Goal: Task Accomplishment & Management: Manage account settings

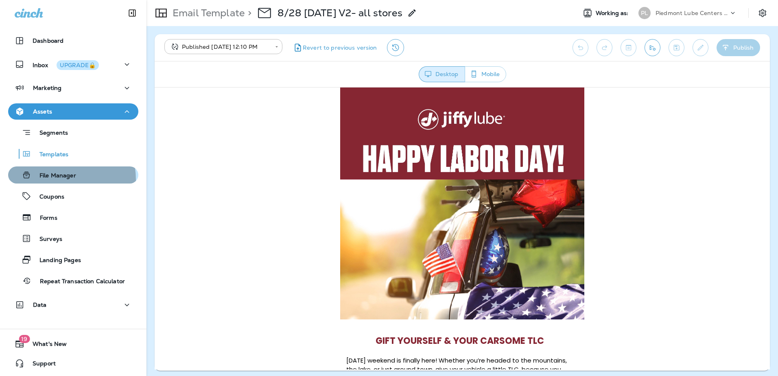
click at [44, 180] on div "File Manager" at bounding box center [43, 175] width 65 height 12
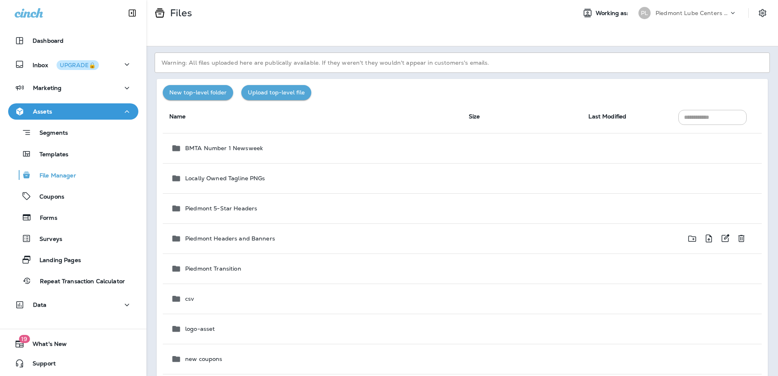
click at [211, 238] on p "Piedmont Headers and Banners" at bounding box center [230, 238] width 90 height 7
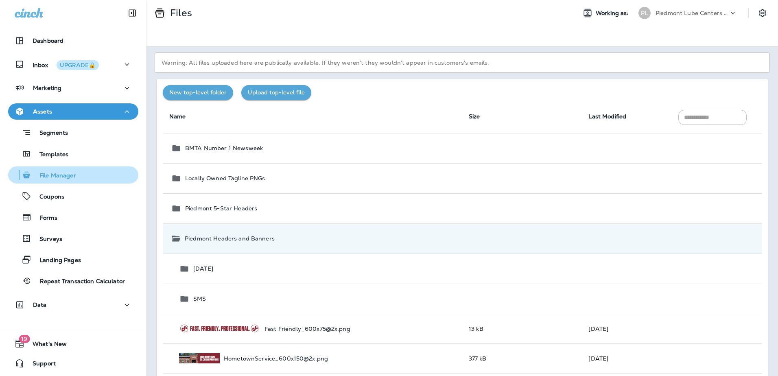
click at [48, 174] on p "File Manager" at bounding box center [53, 176] width 45 height 8
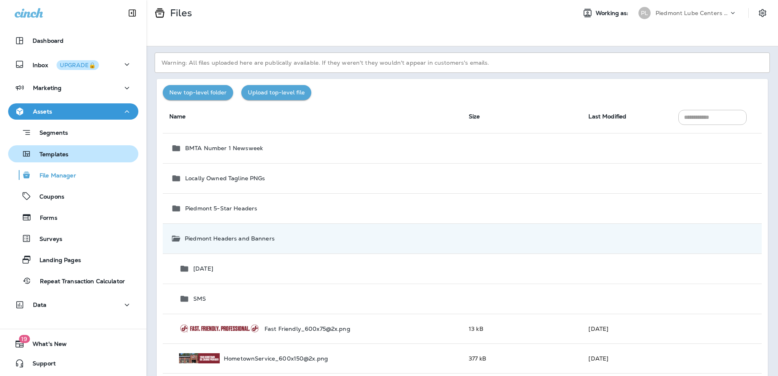
click at [39, 153] on p "Templates" at bounding box center [49, 155] width 37 height 8
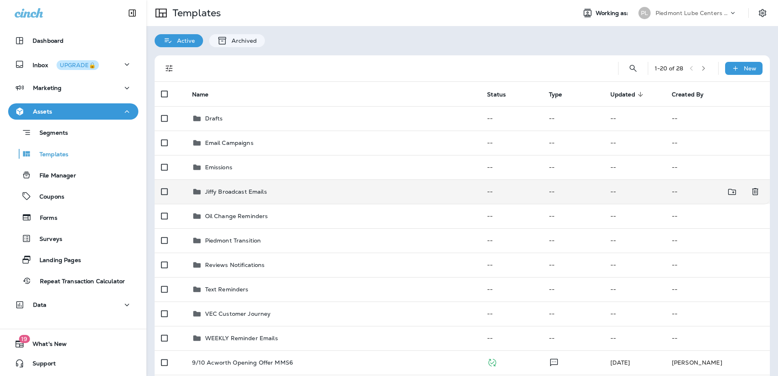
click at [236, 193] on p "Jiffy Broadcast Emails" at bounding box center [236, 191] width 62 height 7
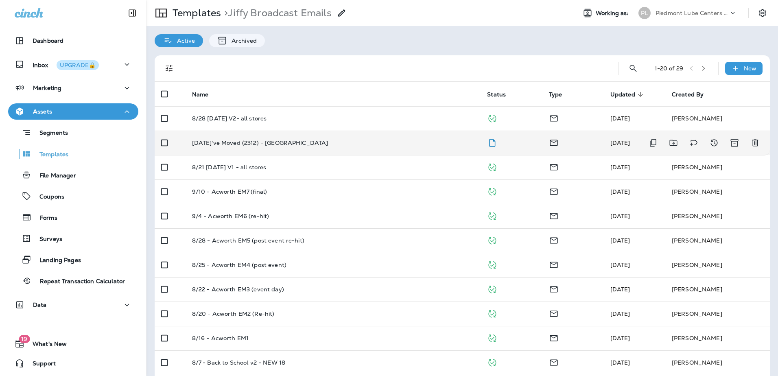
click at [238, 141] on p "[DATE]'ve Moved (2312) - [GEOGRAPHIC_DATA]" at bounding box center [260, 143] width 136 height 7
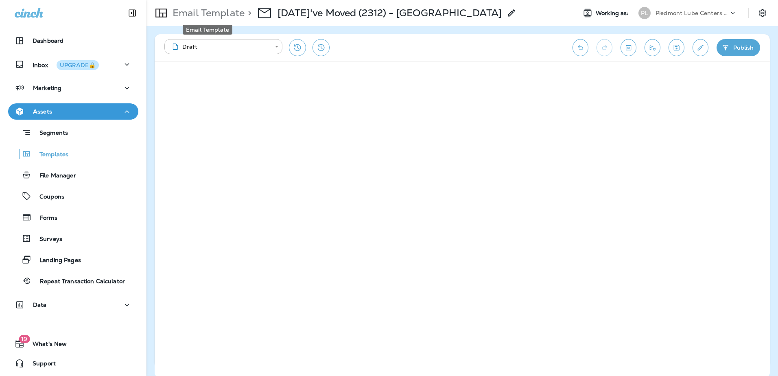
click at [218, 17] on p "Email Template" at bounding box center [206, 13] width 75 height 12
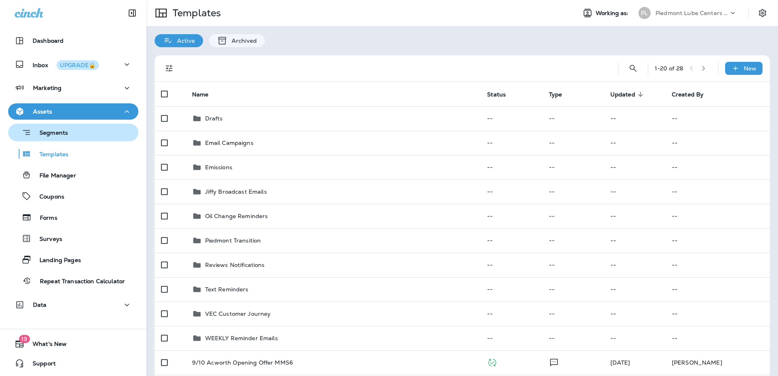
click at [58, 134] on p "Segments" at bounding box center [49, 133] width 37 height 8
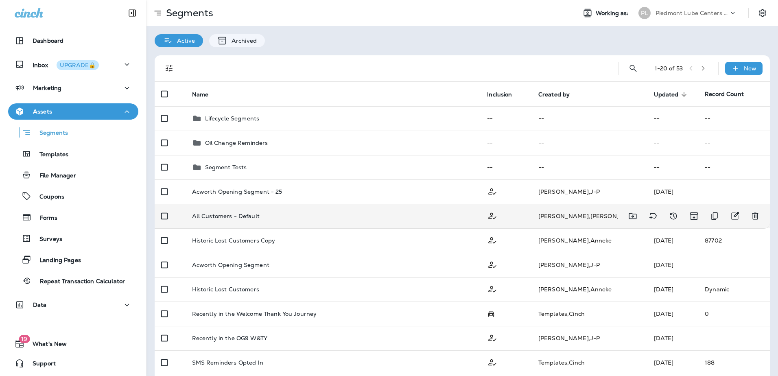
click at [647, 219] on td "[DATE]" at bounding box center [672, 216] width 51 height 24
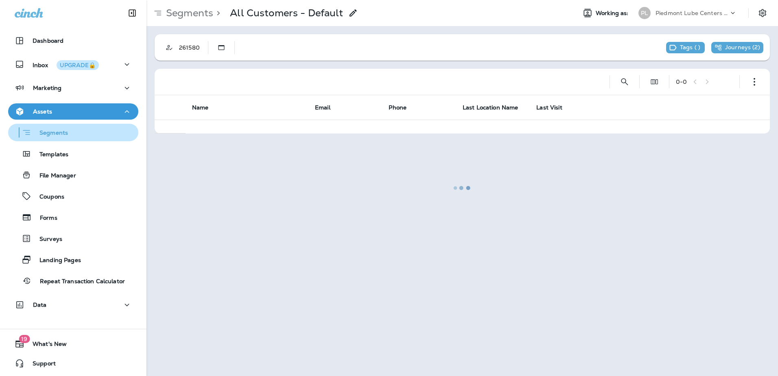
click at [56, 131] on p "Segments" at bounding box center [49, 133] width 37 height 8
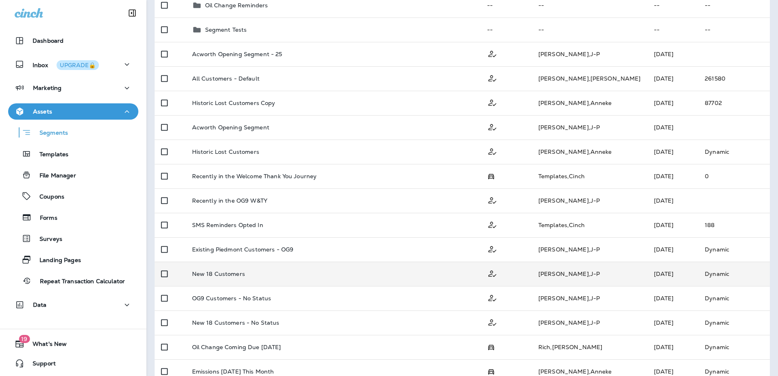
scroll to position [97, 0]
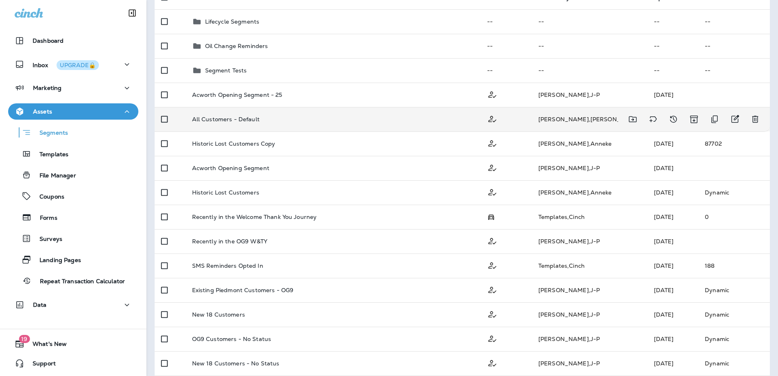
click at [289, 119] on div "All Customers - Default" at bounding box center [333, 119] width 282 height 7
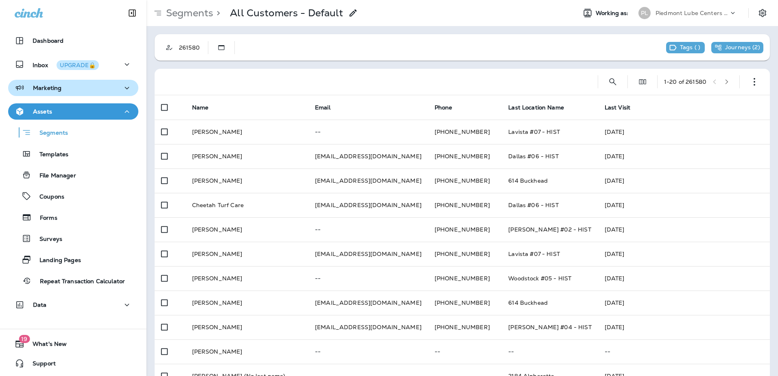
click at [45, 88] on p "Marketing" at bounding box center [47, 88] width 28 height 7
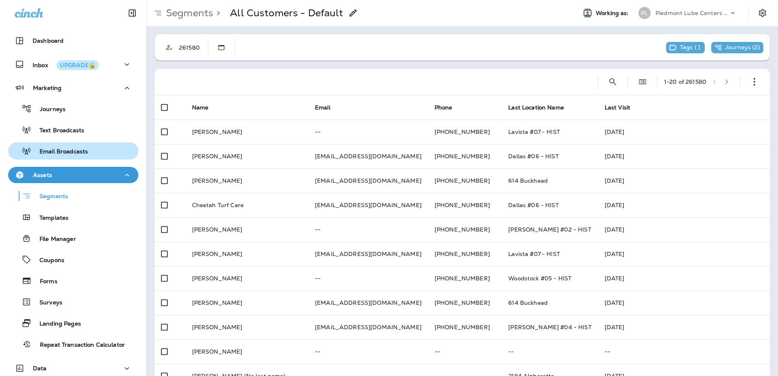
click at [48, 149] on p "Email Broadcasts" at bounding box center [59, 152] width 57 height 8
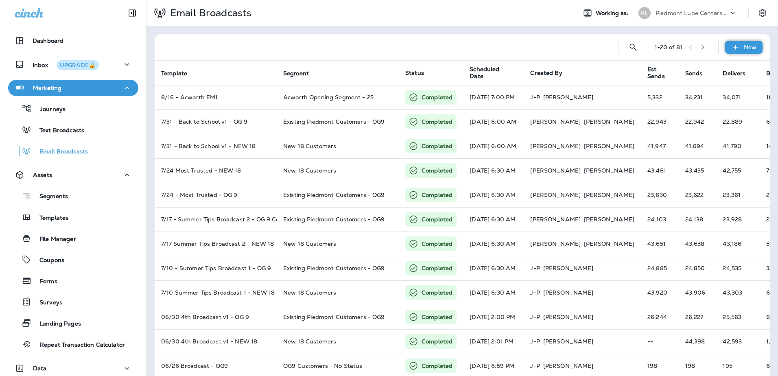
click at [732, 50] on icon at bounding box center [735, 47] width 9 height 8
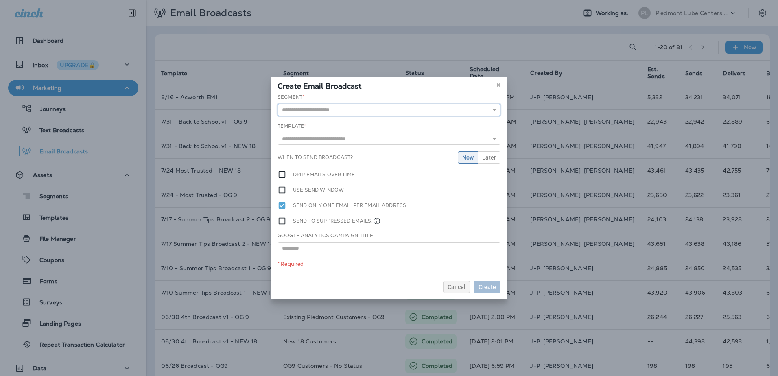
click at [483, 110] on input "text" at bounding box center [389, 110] width 223 height 12
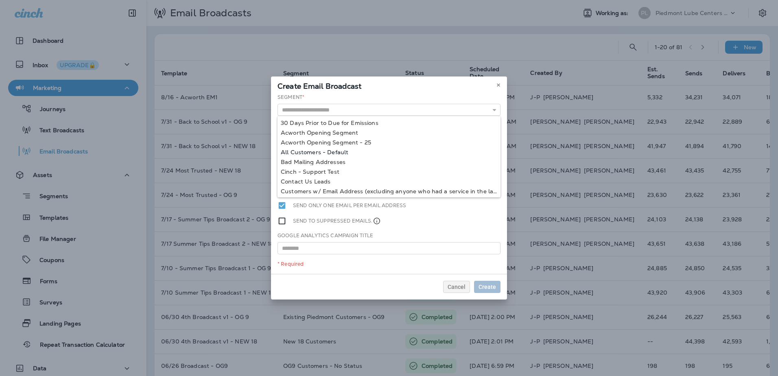
type input "**********"
click at [334, 154] on div "**********" at bounding box center [389, 184] width 236 height 180
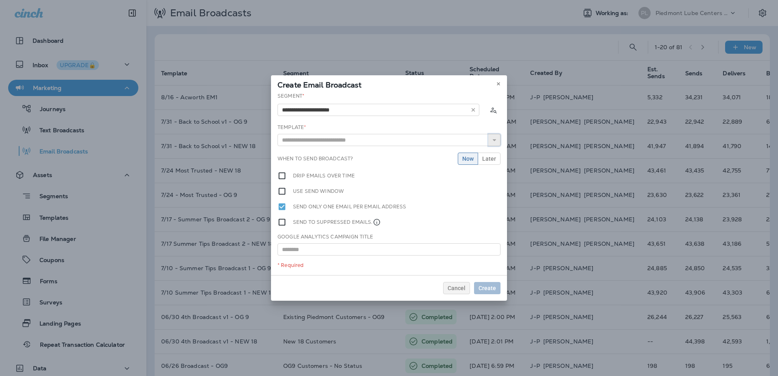
click at [495, 141] on icon "button" at bounding box center [495, 140] width 6 height 6
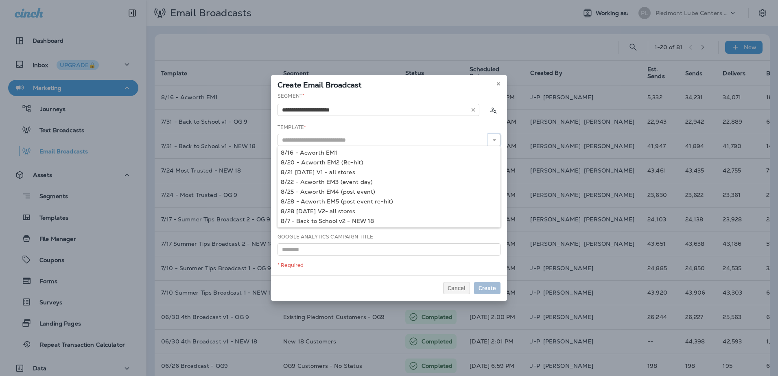
scroll to position [134, 0]
type input "**********"
click at [339, 173] on div "**********" at bounding box center [389, 183] width 236 height 183
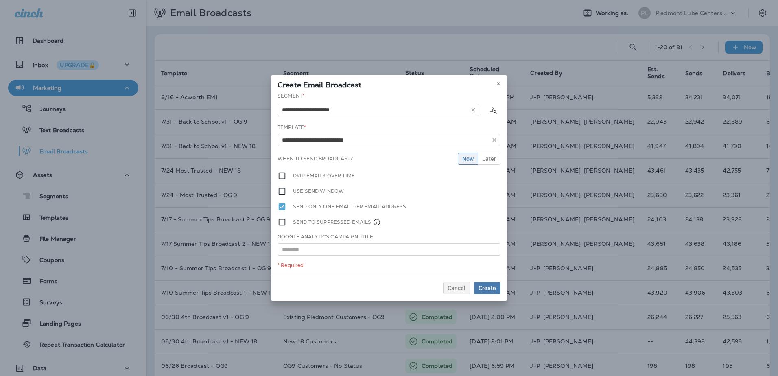
click at [299, 177] on label "Drip emails over time" at bounding box center [324, 175] width 62 height 9
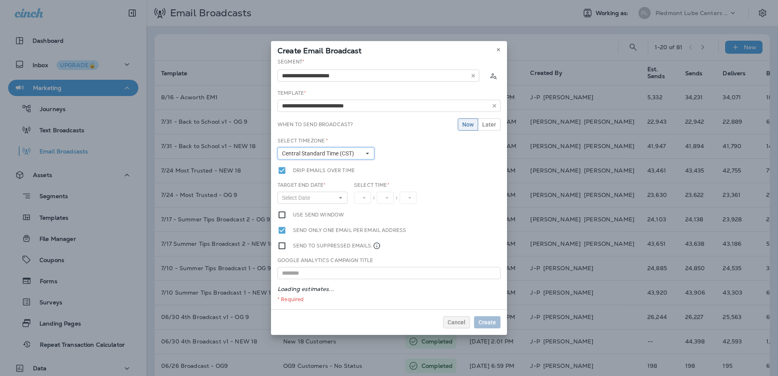
click at [365, 156] on button "Central Standard Time (CST)" at bounding box center [326, 153] width 97 height 12
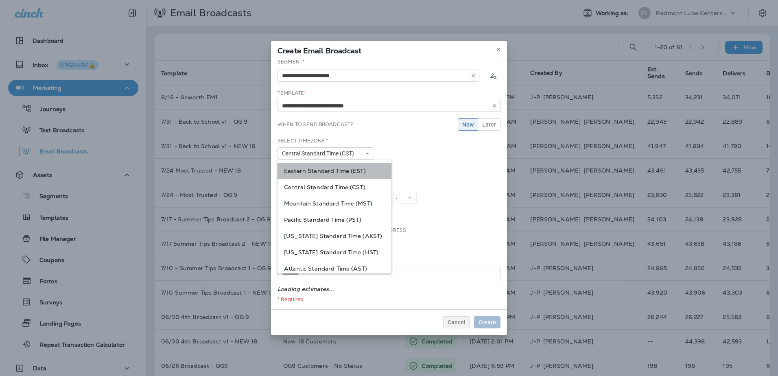
click at [350, 170] on span "Eastern Standard Time (EST)" at bounding box center [334, 171] width 101 height 7
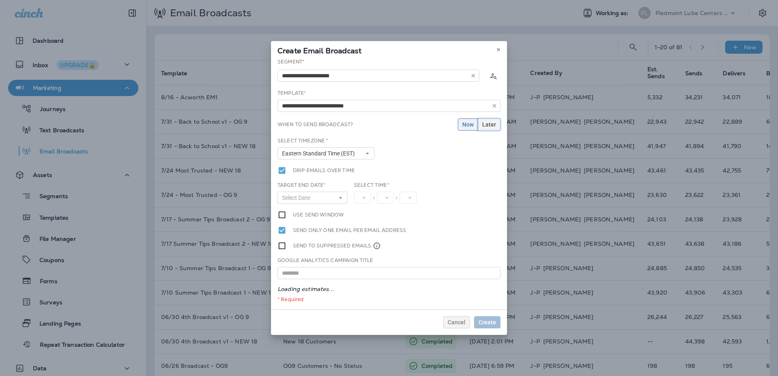
click at [486, 126] on span "Later" at bounding box center [489, 125] width 14 height 6
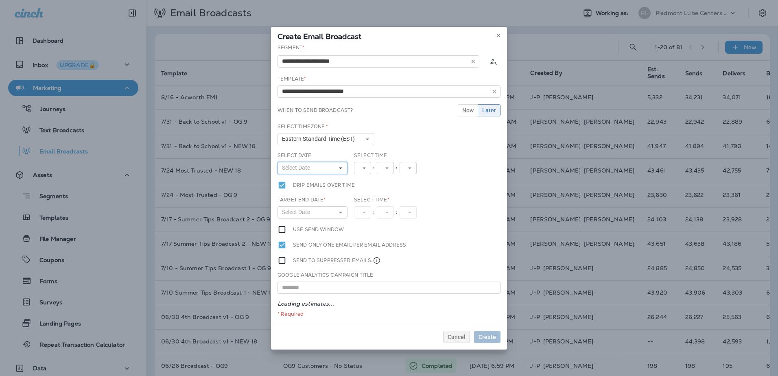
click at [340, 170] on icon at bounding box center [340, 168] width 5 height 5
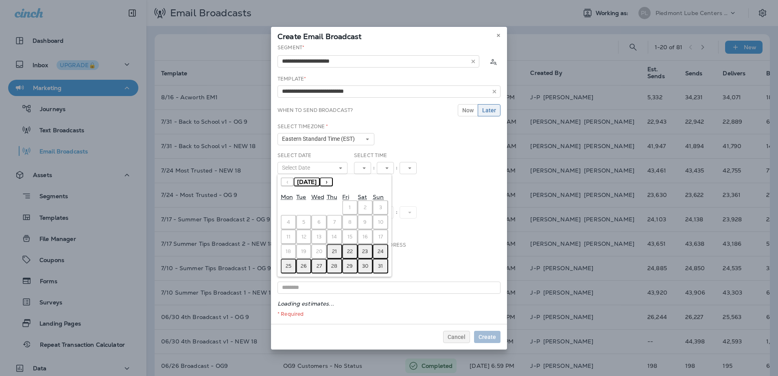
click at [368, 251] on abbr "23" at bounding box center [365, 251] width 6 height 7
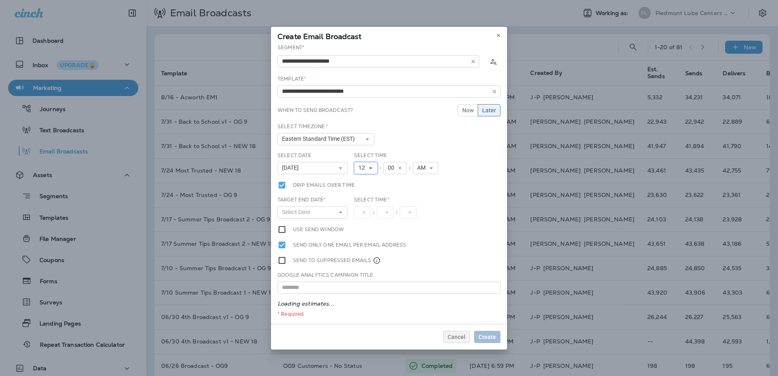
click at [374, 168] on button "12" at bounding box center [366, 168] width 24 height 12
click at [363, 247] on link "8" at bounding box center [366, 250] width 24 height 10
click at [394, 168] on icon at bounding box center [396, 168] width 5 height 5
click at [426, 185] on div "**********" at bounding box center [389, 184] width 236 height 280
click at [342, 211] on icon at bounding box center [340, 212] width 5 height 5
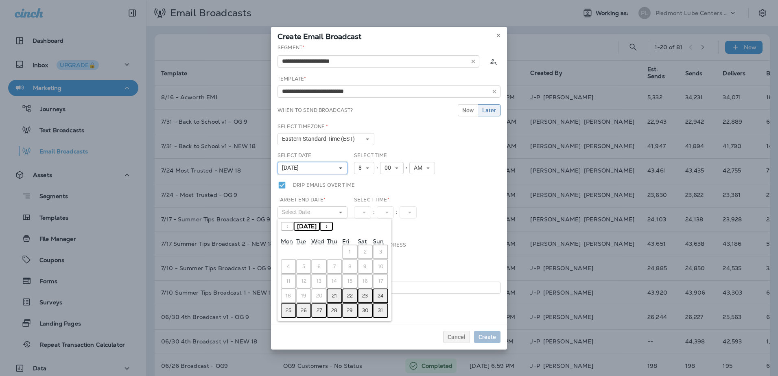
click at [345, 168] on button "[DATE]" at bounding box center [313, 168] width 70 height 12
click at [351, 296] on abbr "22" at bounding box center [350, 296] width 6 height 7
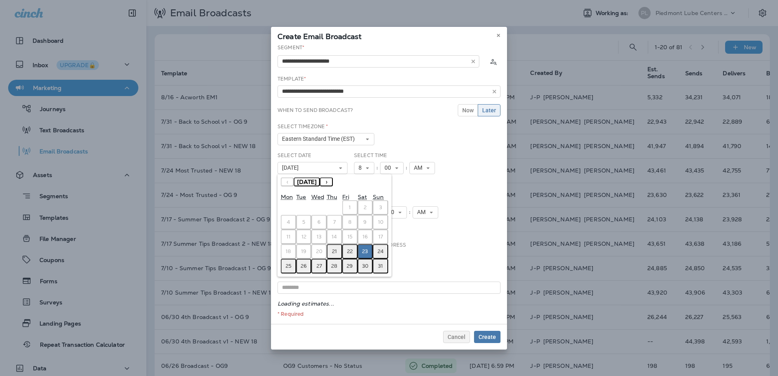
click at [355, 250] on button "22" at bounding box center [349, 251] width 15 height 15
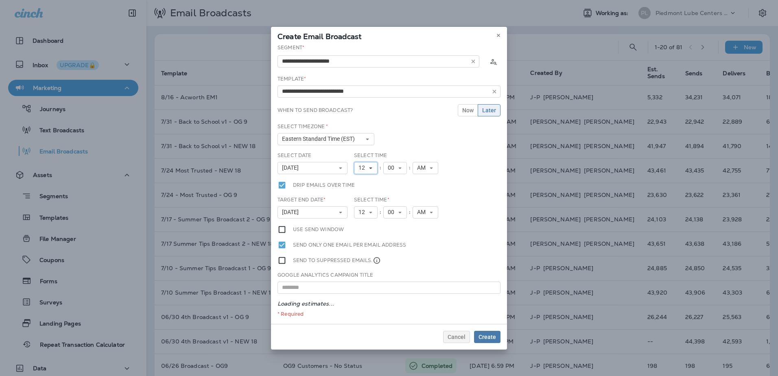
click at [373, 168] on button "12" at bounding box center [366, 168] width 24 height 12
click at [361, 249] on link "8" at bounding box center [366, 250] width 24 height 10
click at [344, 213] on button "[DATE]" at bounding box center [313, 212] width 70 height 12
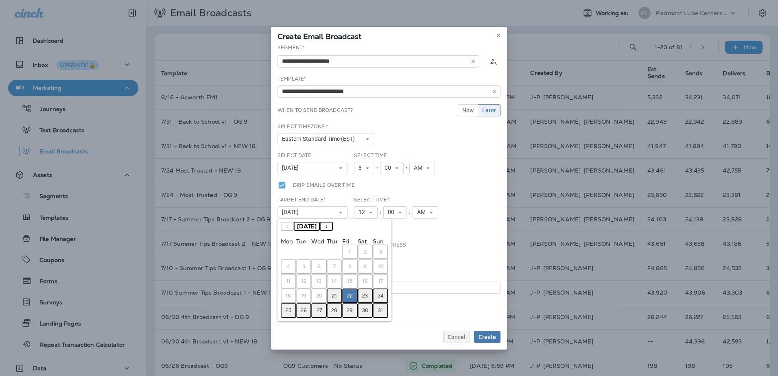
click at [363, 299] on abbr "23" at bounding box center [365, 296] width 6 height 7
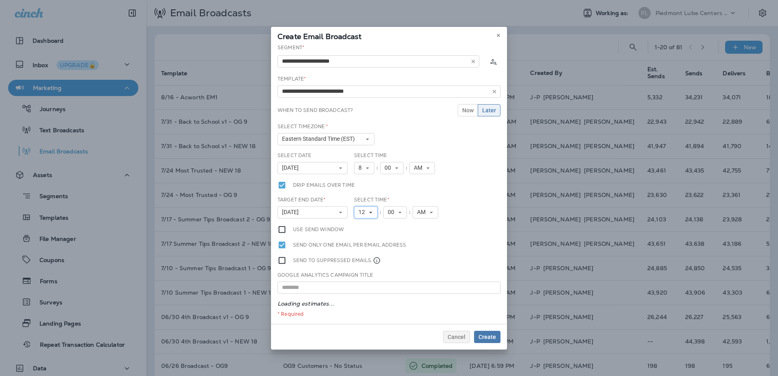
click at [372, 212] on icon at bounding box center [370, 212] width 5 height 5
click at [361, 264] on link "5" at bounding box center [366, 265] width 24 height 10
click at [428, 210] on icon at bounding box center [428, 212] width 5 height 5
click at [419, 233] on link "PM" at bounding box center [422, 235] width 26 height 10
click at [461, 220] on div "Target End Date * [DATE] « ‹ [DATE] › » Mon Tue Wed Thu Fri Sat Sun 1 2 3 4 5 6…" at bounding box center [388, 210] width 229 height 29
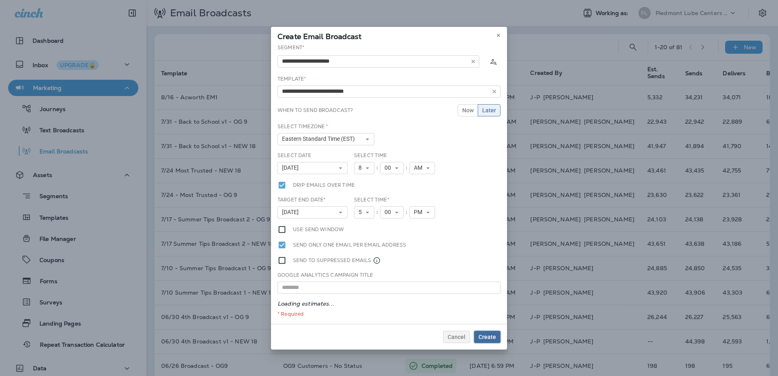
click at [485, 335] on span "Create" at bounding box center [487, 337] width 17 height 6
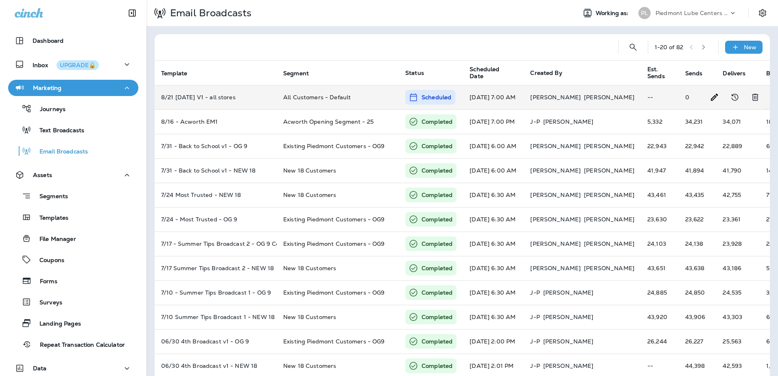
click at [505, 96] on td "[DATE] 7:00 AM" at bounding box center [493, 97] width 61 height 24
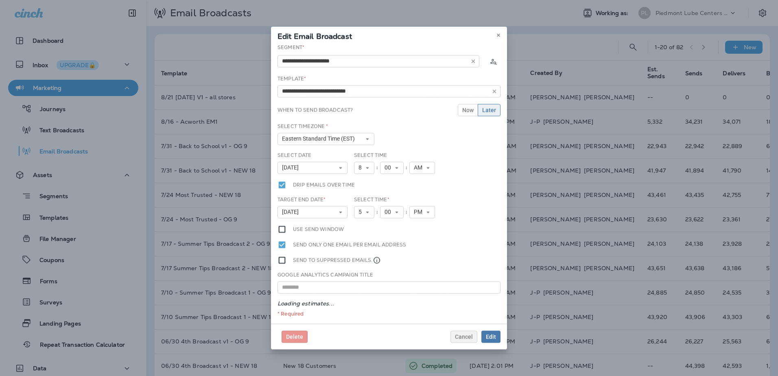
type input "**********"
click at [497, 34] on icon at bounding box center [498, 35] width 5 height 5
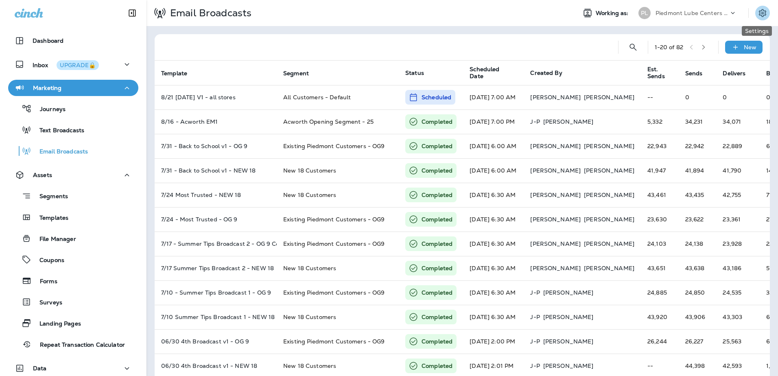
click at [758, 13] on icon "Settings" at bounding box center [763, 13] width 10 height 10
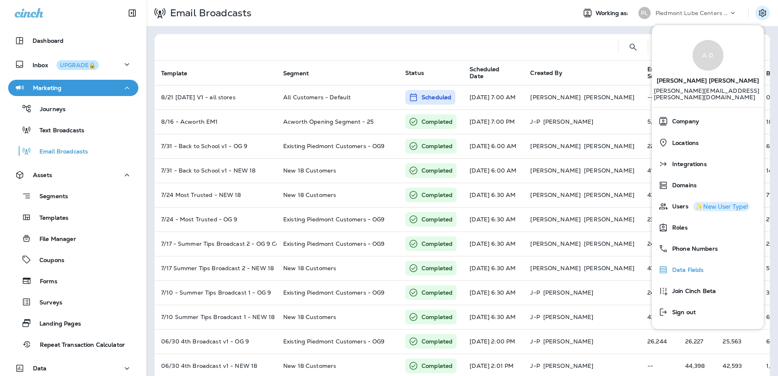
click at [697, 267] on span "Data Fields" at bounding box center [686, 270] width 36 height 7
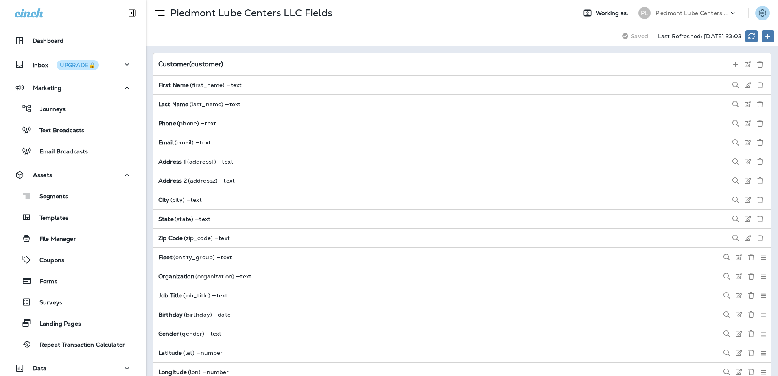
click at [765, 13] on icon "Settings" at bounding box center [762, 13] width 7 height 8
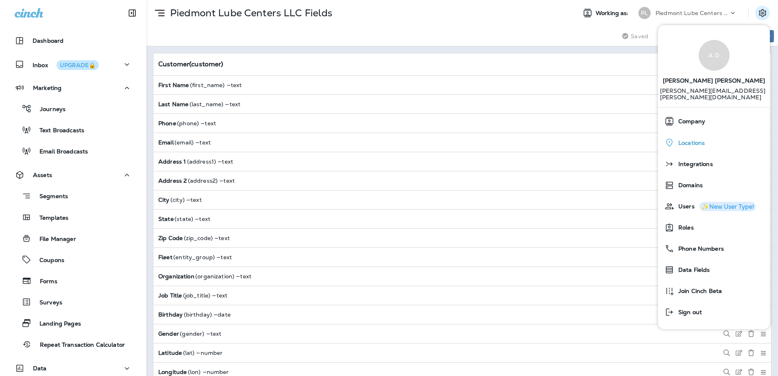
click at [694, 140] on div "Locations" at bounding box center [713, 142] width 105 height 17
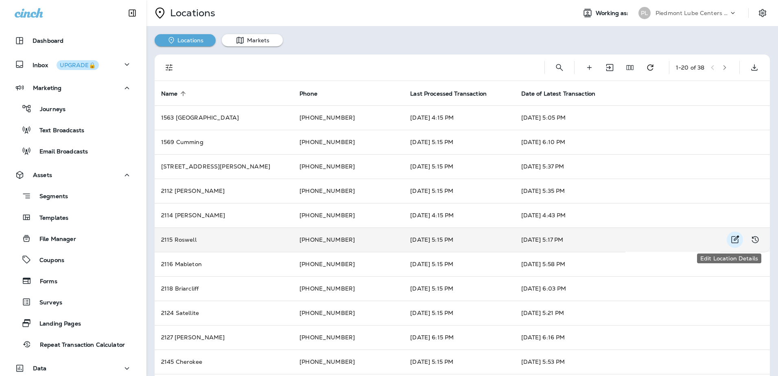
click at [732, 238] on icon "Edit Location Details" at bounding box center [736, 240] width 8 height 8
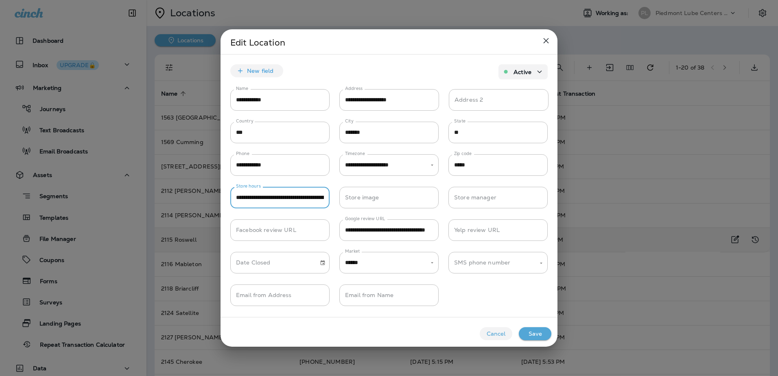
click at [273, 197] on input "**********" at bounding box center [279, 198] width 99 height 22
click at [550, 41] on icon "close" at bounding box center [546, 41] width 10 height 10
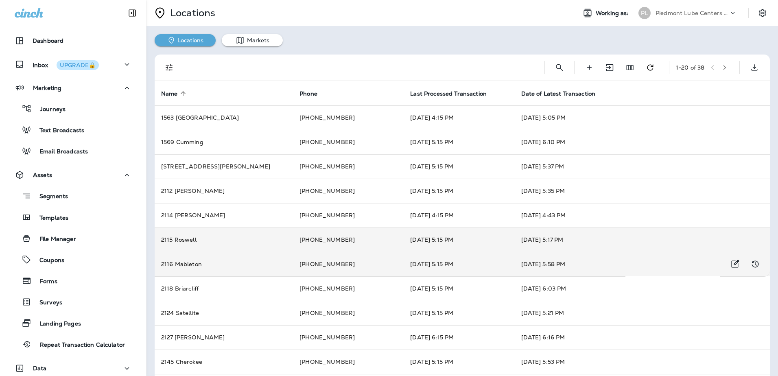
scroll to position [41, 0]
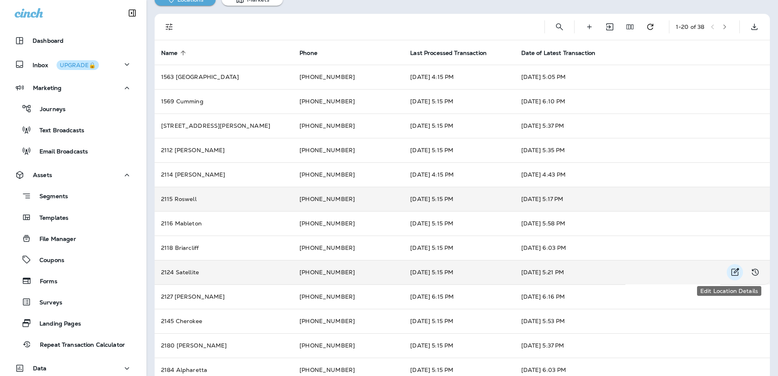
click at [732, 271] on icon "Edit Location Details" at bounding box center [736, 272] width 8 height 8
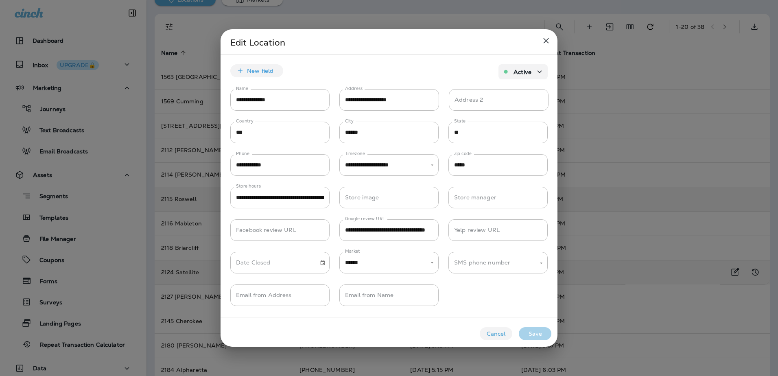
click at [304, 199] on input "**********" at bounding box center [279, 198] width 99 height 22
click at [496, 329] on button "Cancel" at bounding box center [496, 333] width 33 height 13
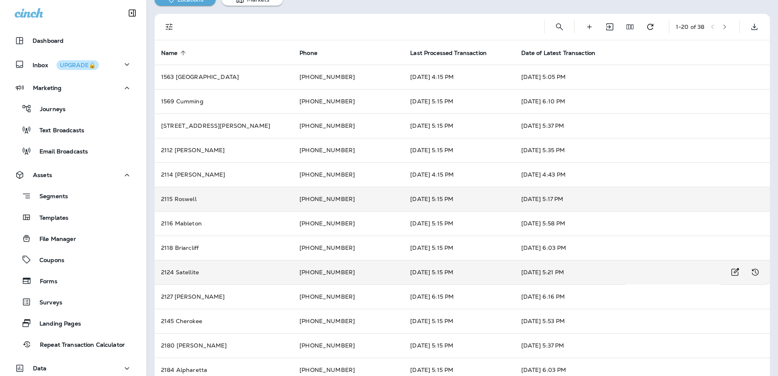
scroll to position [0, 0]
click at [42, 151] on p "Email Broadcasts" at bounding box center [59, 152] width 57 height 8
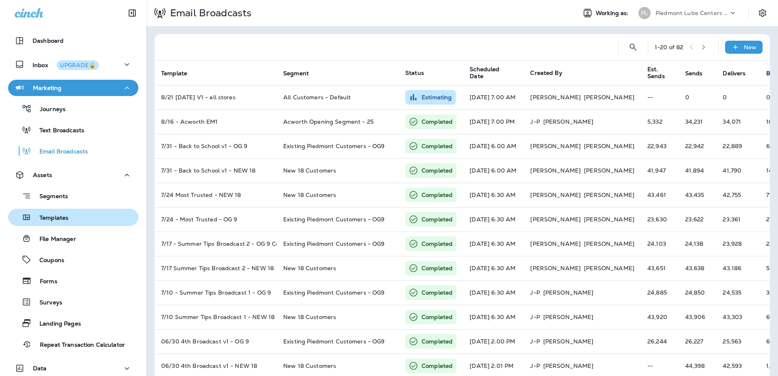
click at [48, 220] on p "Templates" at bounding box center [49, 218] width 37 height 8
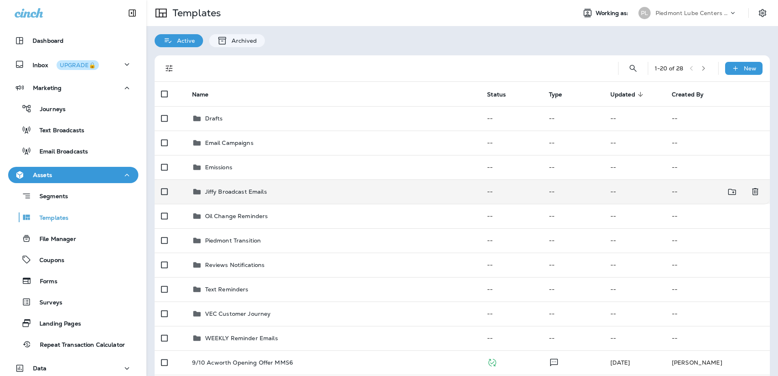
click at [230, 193] on p "Jiffy Broadcast Emails" at bounding box center [236, 191] width 62 height 7
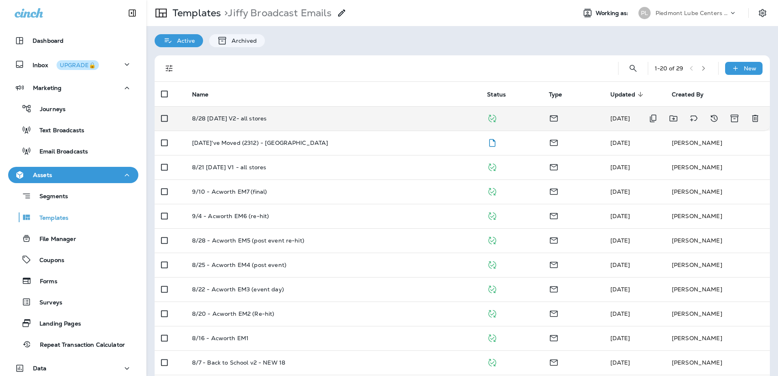
click at [258, 118] on p "8/28 [DATE] V2- all stores" at bounding box center [229, 118] width 75 height 7
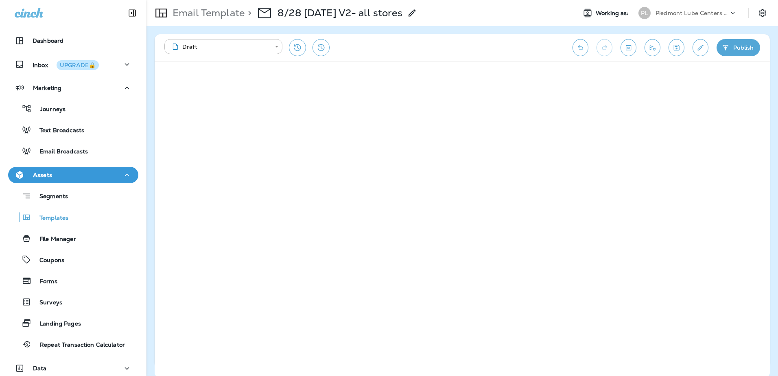
click at [415, 15] on use at bounding box center [412, 12] width 7 height 7
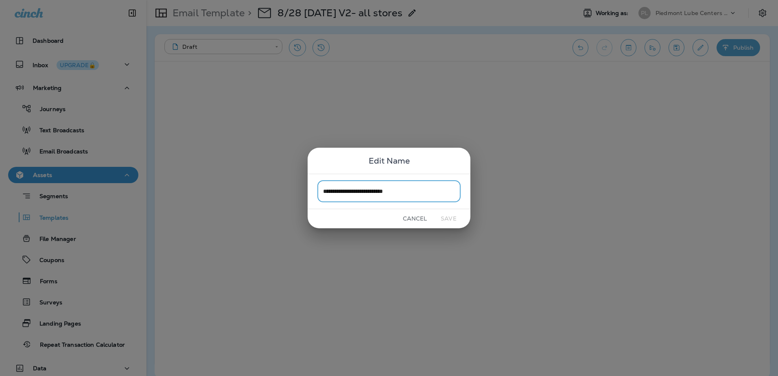
click at [382, 190] on input "**********" at bounding box center [388, 192] width 143 height 22
click at [335, 190] on input "**********" at bounding box center [388, 192] width 143 height 22
type input "**********"
click at [450, 216] on button "Save" at bounding box center [448, 218] width 31 height 13
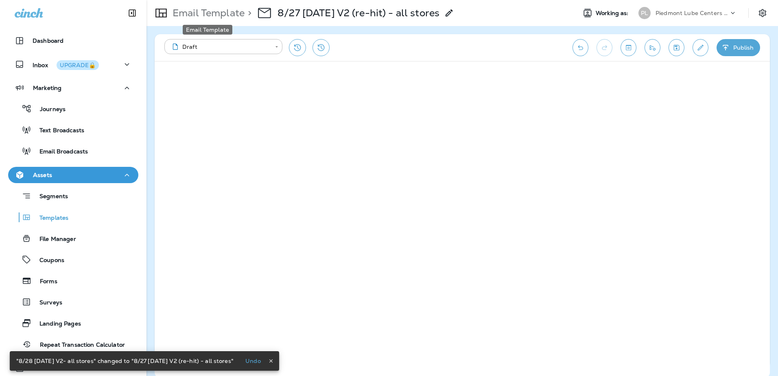
click at [207, 16] on p "Email Template" at bounding box center [206, 13] width 75 height 12
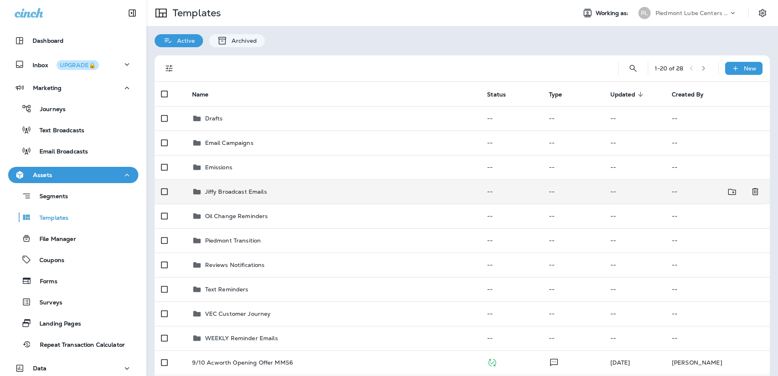
click at [225, 193] on p "Jiffy Broadcast Emails" at bounding box center [236, 191] width 62 height 7
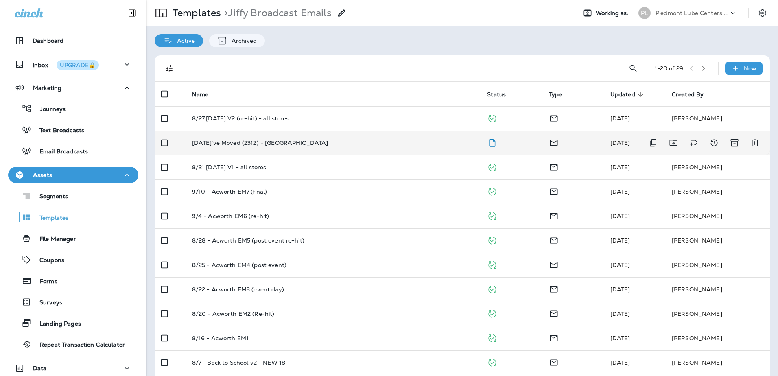
click at [283, 141] on p "[DATE]'ve Moved (2312) - [GEOGRAPHIC_DATA]" at bounding box center [260, 143] width 136 height 7
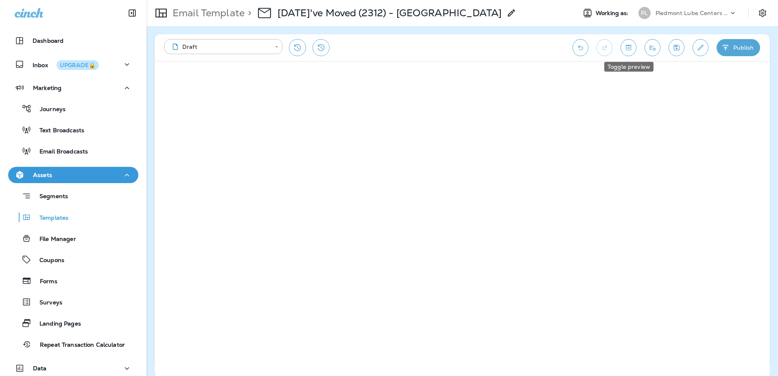
click at [628, 48] on icon "Toggle preview" at bounding box center [628, 48] width 9 height 8
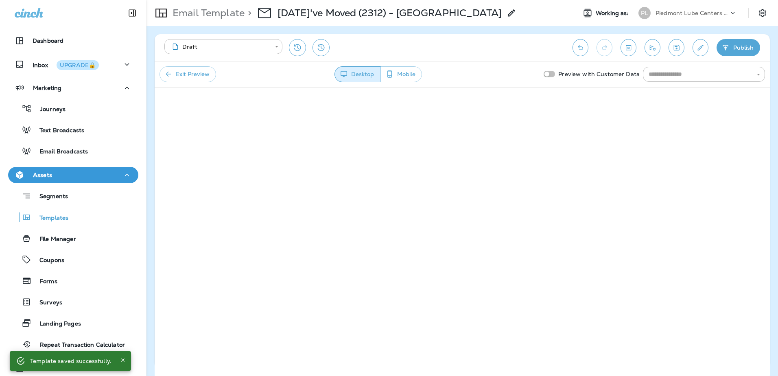
click at [406, 69] on button "Mobile" at bounding box center [401, 74] width 42 height 16
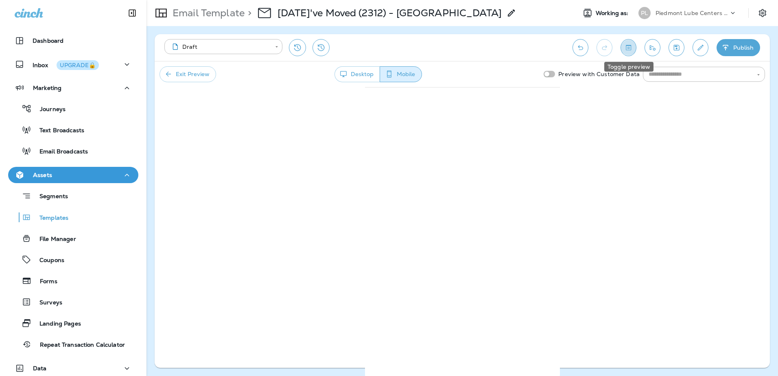
click at [631, 47] on icon "Toggle preview" at bounding box center [628, 47] width 5 height 5
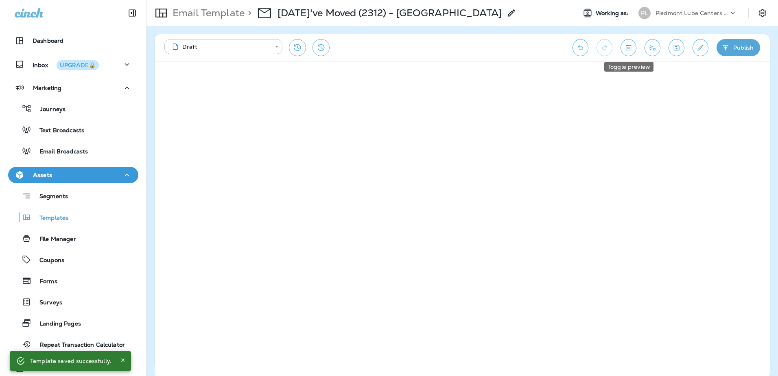
click at [630, 48] on icon "Toggle preview" at bounding box center [628, 48] width 9 height 8
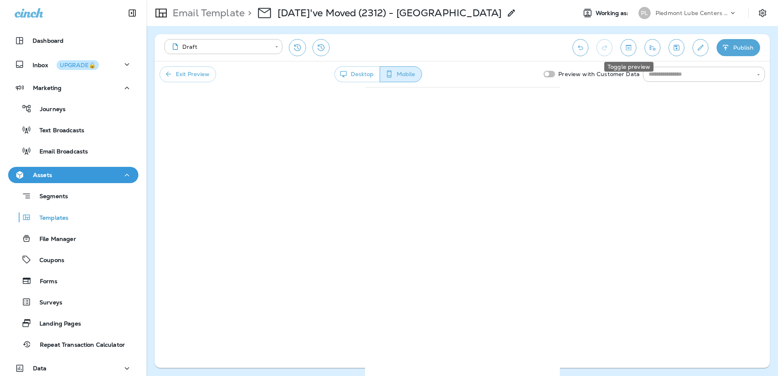
click at [632, 49] on icon "Toggle preview" at bounding box center [628, 48] width 9 height 8
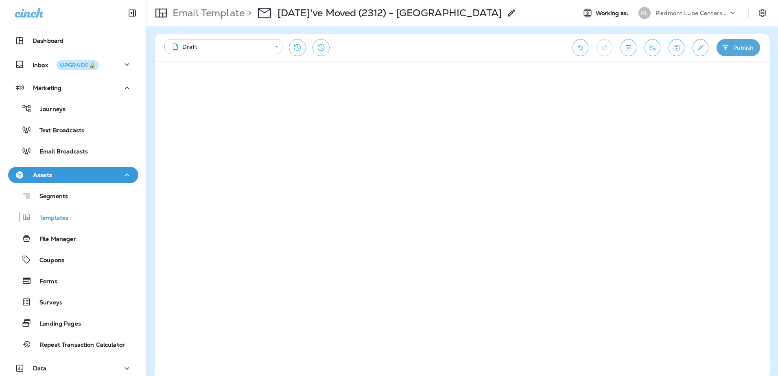
click at [411, 39] on div "**********" at bounding box center [364, 47] width 400 height 17
click at [699, 52] on button "Edit details" at bounding box center [701, 47] width 16 height 17
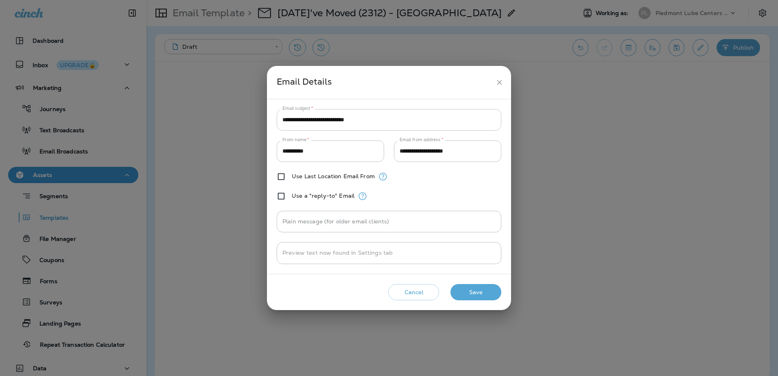
click at [280, 121] on input "**********" at bounding box center [389, 120] width 225 height 22
drag, startPoint x: 392, startPoint y: 118, endPoint x: 456, endPoint y: 122, distance: 64.4
click at [456, 122] on input "**********" at bounding box center [389, 120] width 225 height 22
click at [335, 122] on input "**********" at bounding box center [389, 120] width 225 height 22
type input "**********"
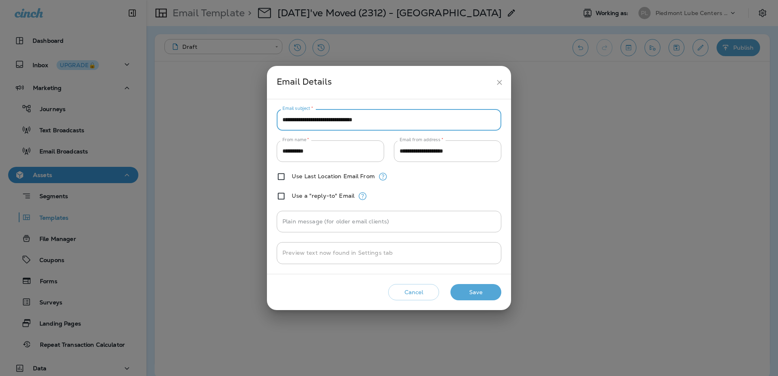
click at [470, 293] on button "Save" at bounding box center [475, 292] width 51 height 17
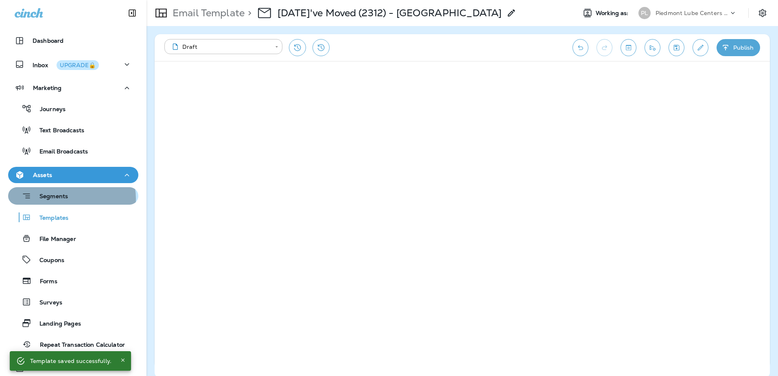
click at [67, 199] on p "Segments" at bounding box center [49, 197] width 37 height 8
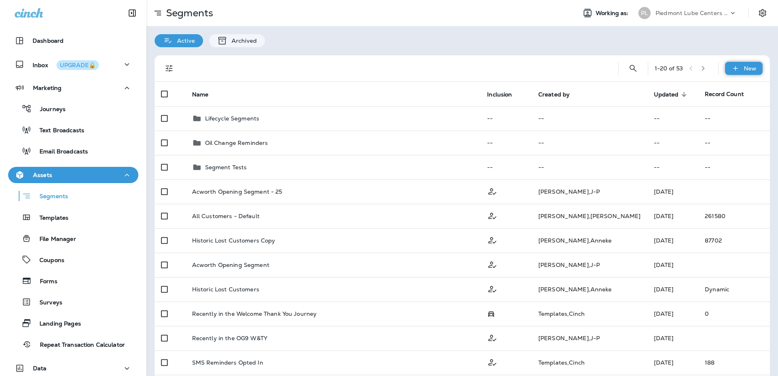
drag, startPoint x: 736, startPoint y: 68, endPoint x: 731, endPoint y: 71, distance: 6.2
click at [736, 68] on div "New" at bounding box center [743, 68] width 37 height 13
click at [710, 88] on p "New Segment" at bounding box center [714, 88] width 44 height 7
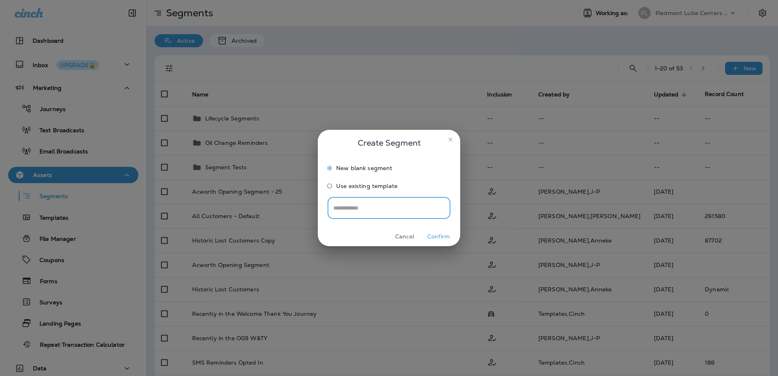
click at [403, 234] on button "Cancel" at bounding box center [404, 236] width 31 height 13
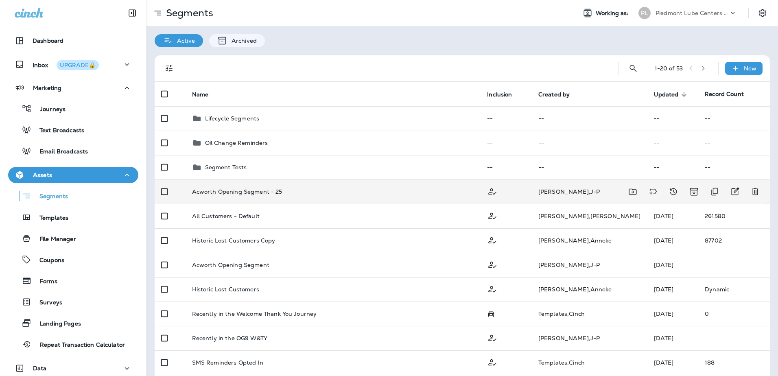
click at [264, 192] on p "Acworth Opening Segment - 25" at bounding box center [237, 191] width 90 height 7
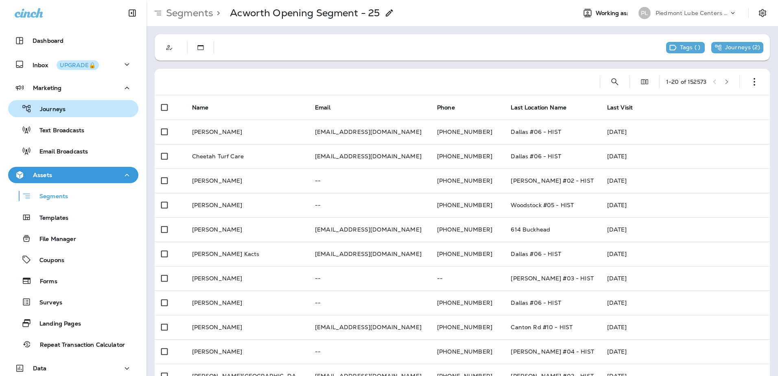
click at [49, 109] on p "Journeys" at bounding box center [49, 110] width 34 height 8
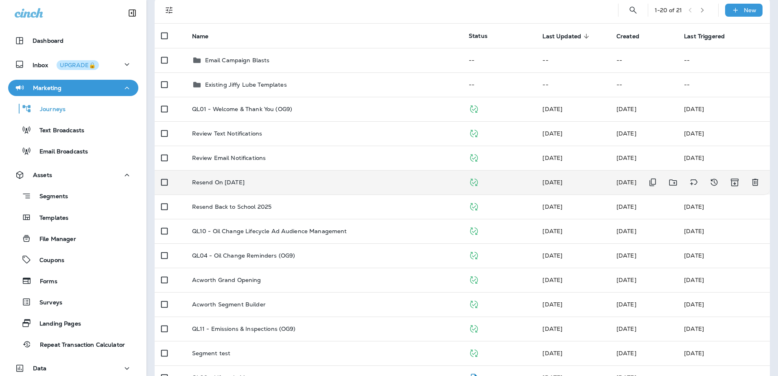
scroll to position [81, 0]
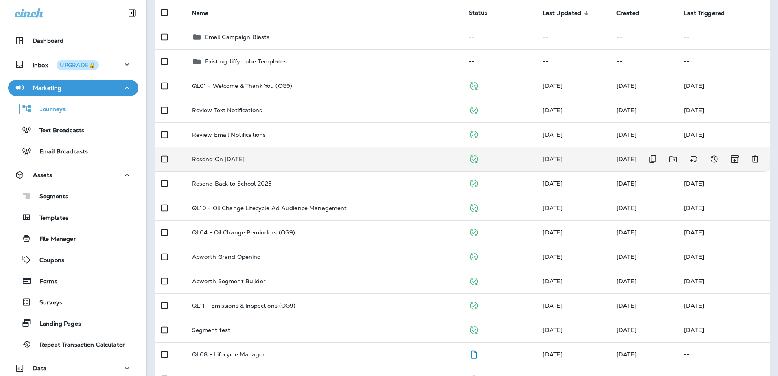
click at [284, 161] on div "Resend On [DATE]" at bounding box center [324, 159] width 264 height 7
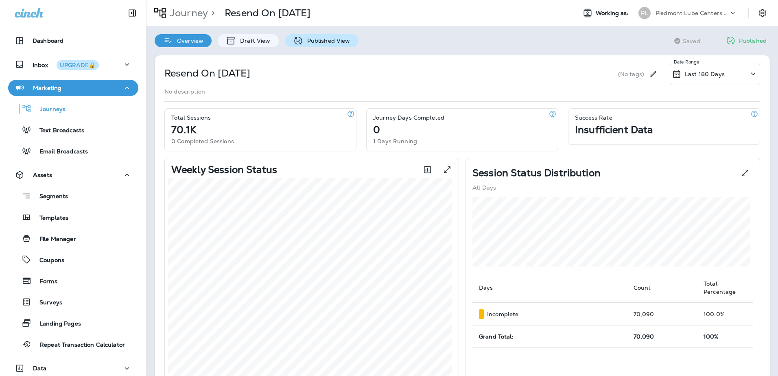
click at [305, 44] on p "Published View" at bounding box center [326, 40] width 47 height 7
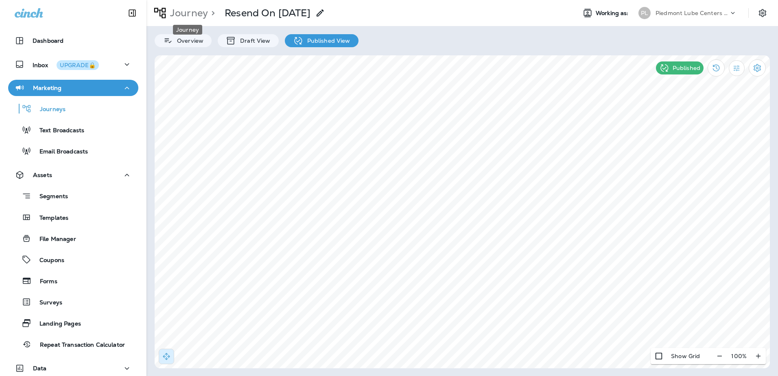
click at [191, 15] on p "Journey" at bounding box center [187, 13] width 41 height 12
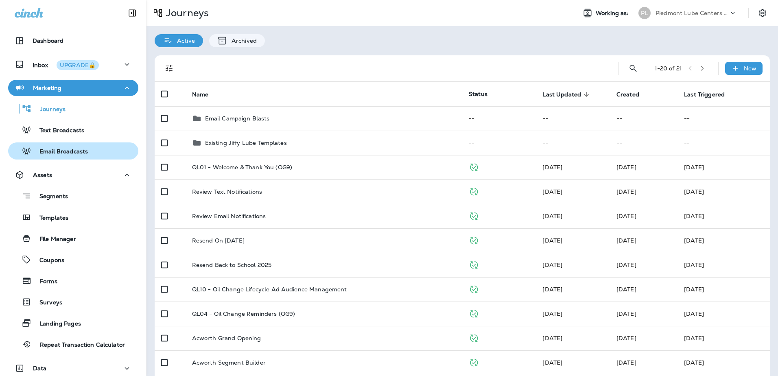
click at [43, 149] on p "Email Broadcasts" at bounding box center [59, 152] width 57 height 8
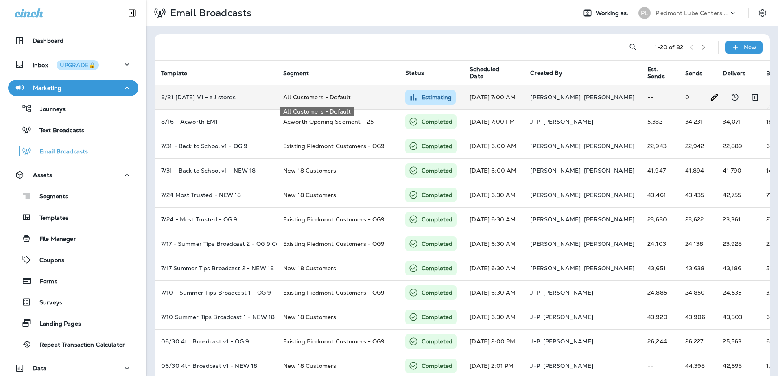
click at [345, 98] on span "All Customers - Default" at bounding box center [317, 97] width 68 height 7
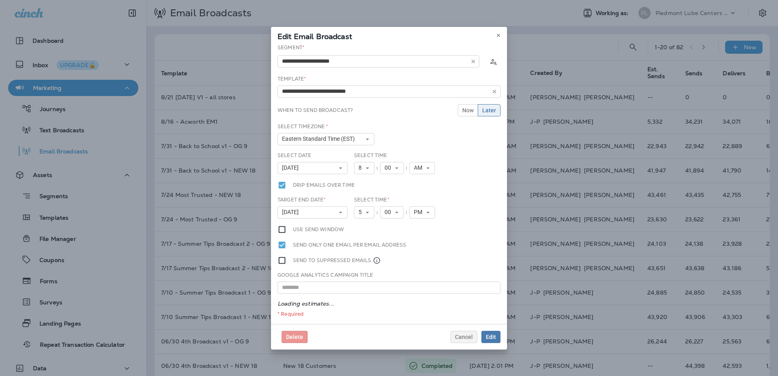
type input "**********"
click at [497, 37] on icon at bounding box center [498, 35] width 5 height 5
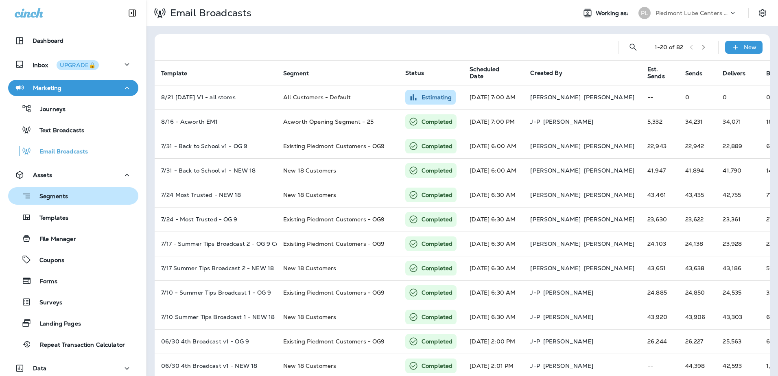
click at [42, 197] on p "Segments" at bounding box center [49, 197] width 37 height 8
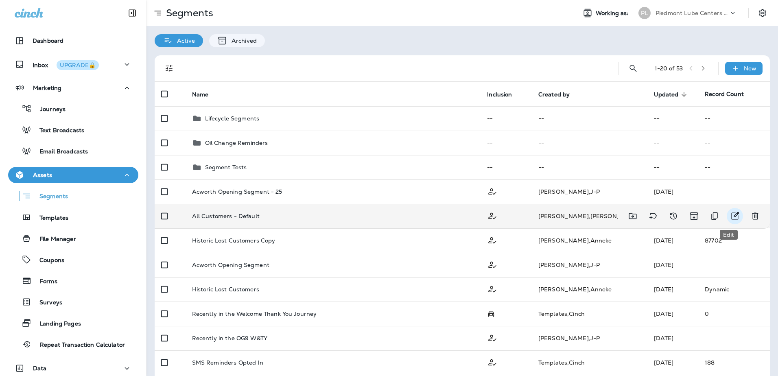
click at [732, 217] on icon "Edit" at bounding box center [736, 216] width 8 height 8
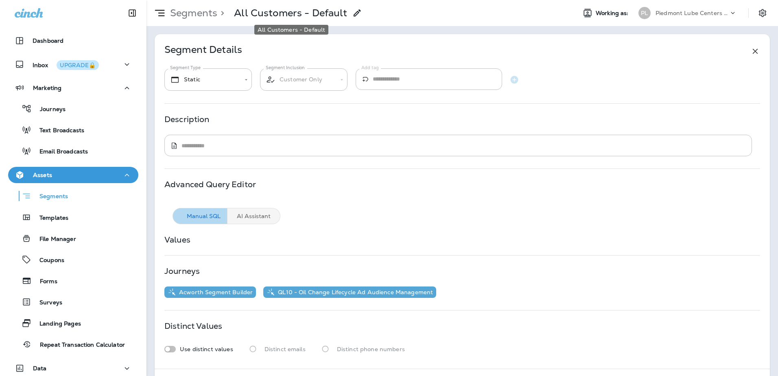
click at [243, 9] on p "All Customers - Default" at bounding box center [290, 13] width 113 height 12
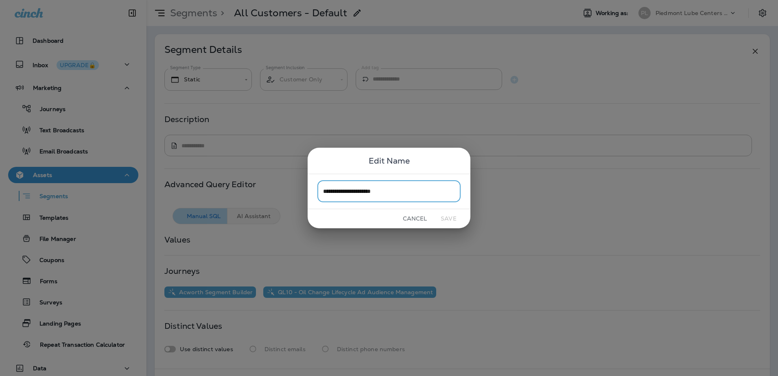
click at [408, 220] on button "Cancel" at bounding box center [415, 218] width 31 height 13
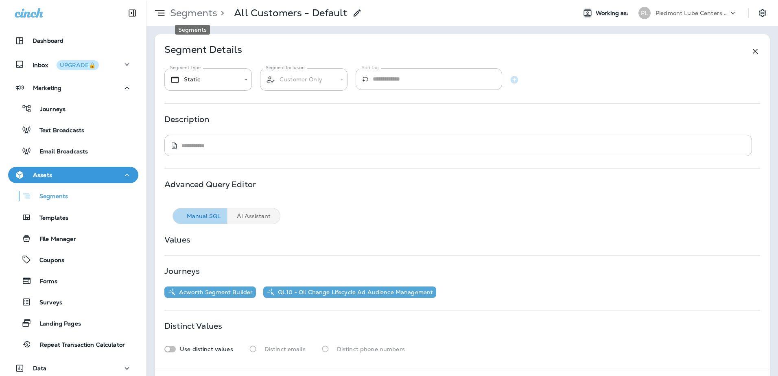
click at [177, 14] on p "Segments" at bounding box center [192, 13] width 50 height 12
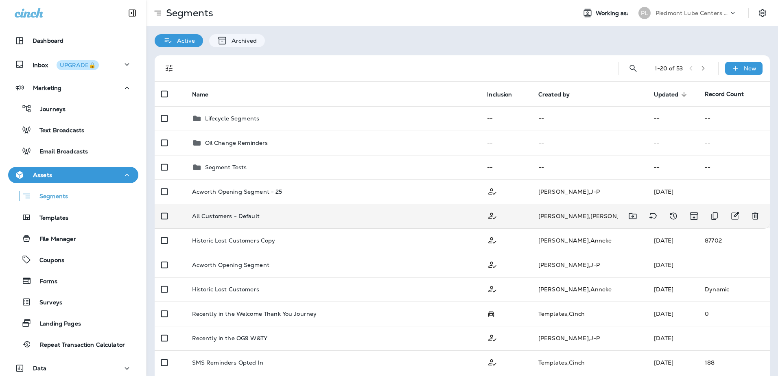
click at [262, 221] on td "All Customers - Default" at bounding box center [333, 216] width 295 height 24
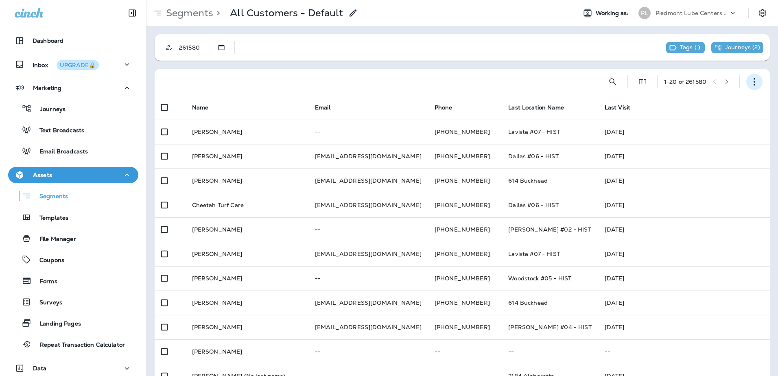
click at [750, 83] on icon "button" at bounding box center [754, 82] width 8 height 8
click at [713, 103] on p "Edit Segment" at bounding box center [694, 103] width 42 height 7
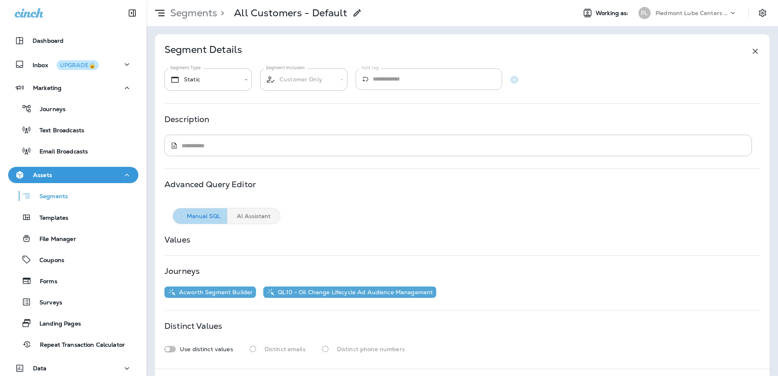
click at [343, 83] on div "Customer Only" at bounding box center [303, 80] width 87 height 24
click at [249, 0] on body "**********" at bounding box center [389, 0] width 778 height 0
click at [249, 85] on div at bounding box center [389, 188] width 778 height 376
click at [263, 16] on p "All Customers - Default" at bounding box center [290, 13] width 113 height 12
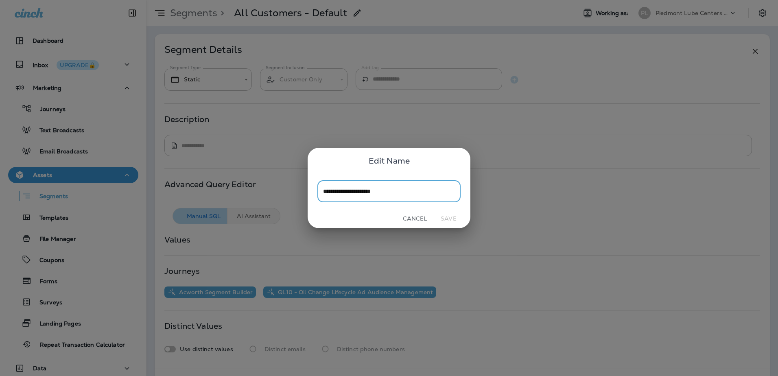
click at [408, 219] on button "Cancel" at bounding box center [415, 218] width 31 height 13
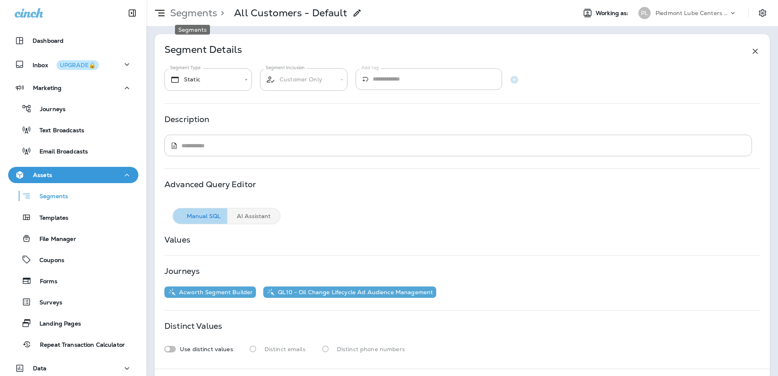
click at [199, 17] on p "Segments" at bounding box center [192, 13] width 50 height 12
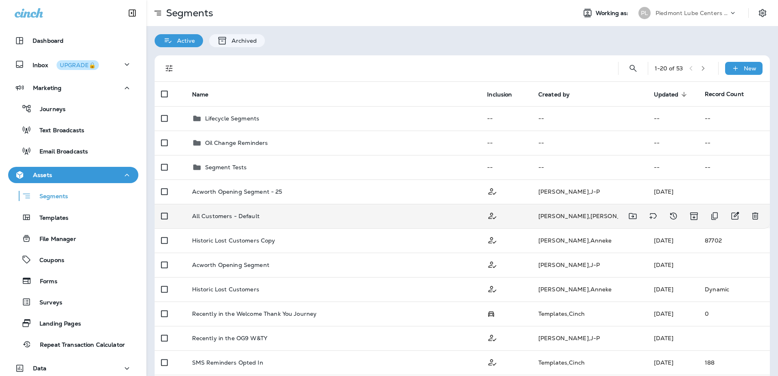
click at [309, 219] on div "All Customers - Default" at bounding box center [333, 216] width 282 height 7
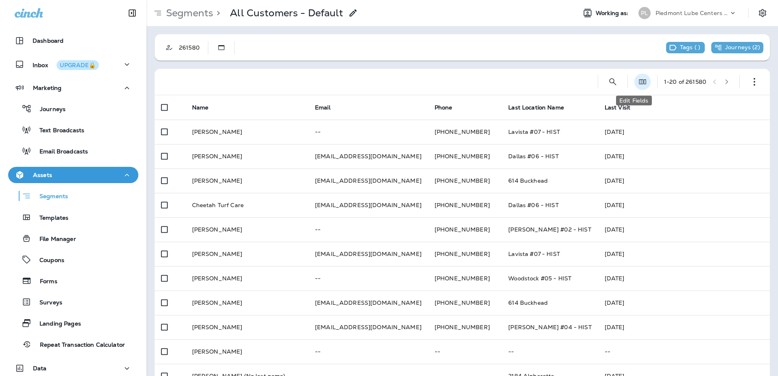
click at [639, 80] on use "Edit Fields" at bounding box center [642, 81] width 7 height 5
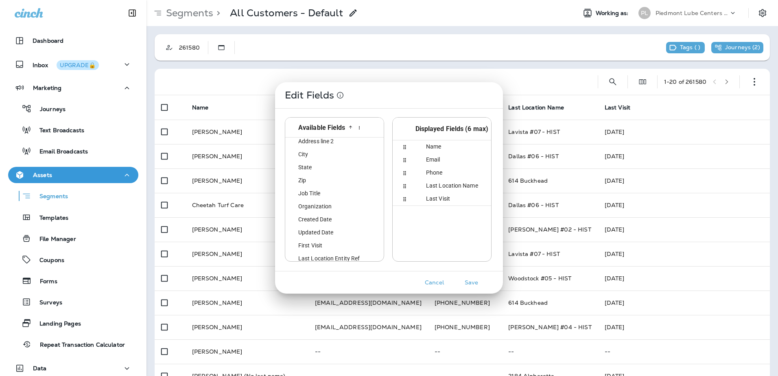
scroll to position [39, 0]
click at [433, 282] on button "Cancel" at bounding box center [434, 282] width 31 height 13
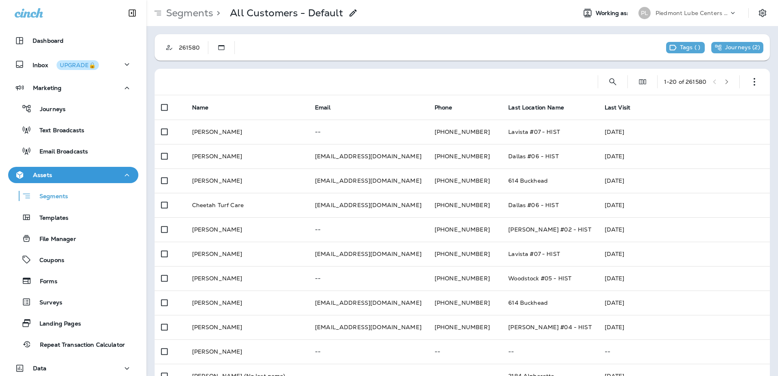
click at [735, 51] on div "Journeys ( 2 )" at bounding box center [737, 47] width 52 height 11
click at [509, 45] on div "261580 Tags ( ) Journeys ( 2 )" at bounding box center [462, 47] width 615 height 26
click at [190, 11] on p "Segments" at bounding box center [188, 13] width 50 height 12
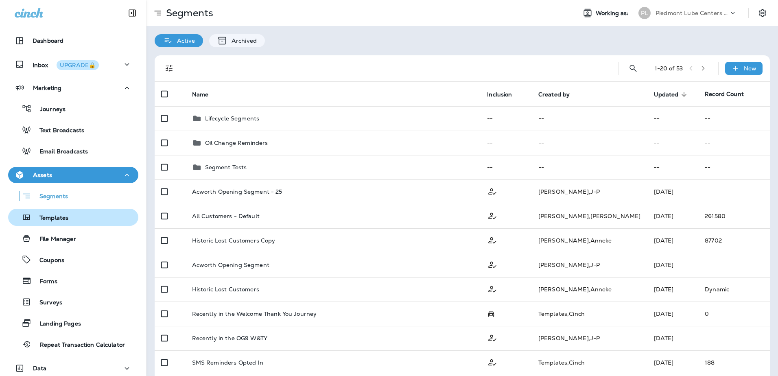
click at [40, 221] on p "Templates" at bounding box center [49, 218] width 37 height 8
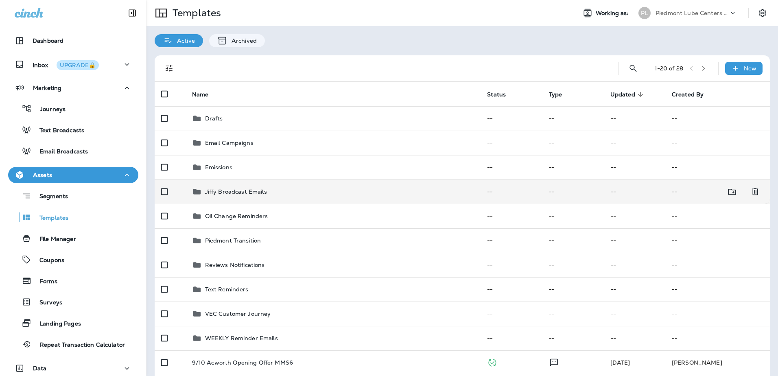
click at [224, 193] on p "Jiffy Broadcast Emails" at bounding box center [236, 191] width 62 height 7
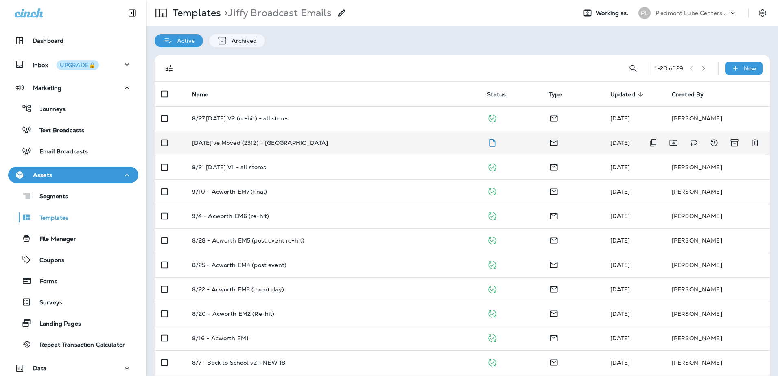
click at [272, 140] on p "[DATE]'ve Moved (2312) - [GEOGRAPHIC_DATA]" at bounding box center [260, 143] width 136 height 7
